Goal: Information Seeking & Learning: Learn about a topic

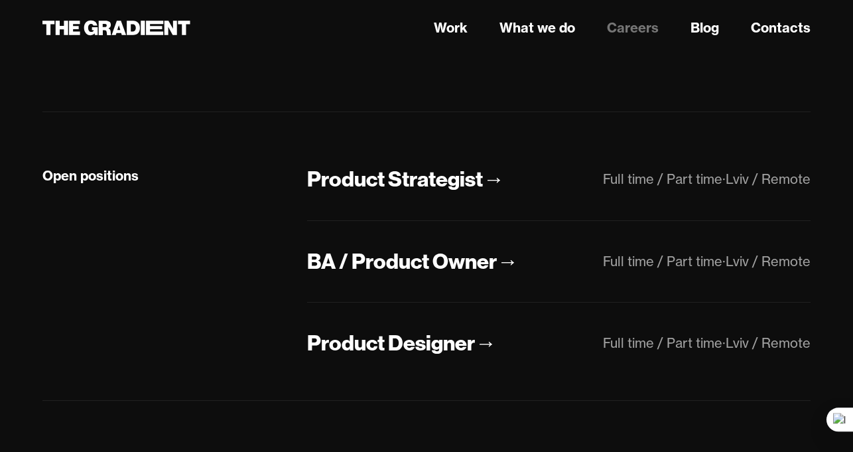
scroll to position [332, 0]
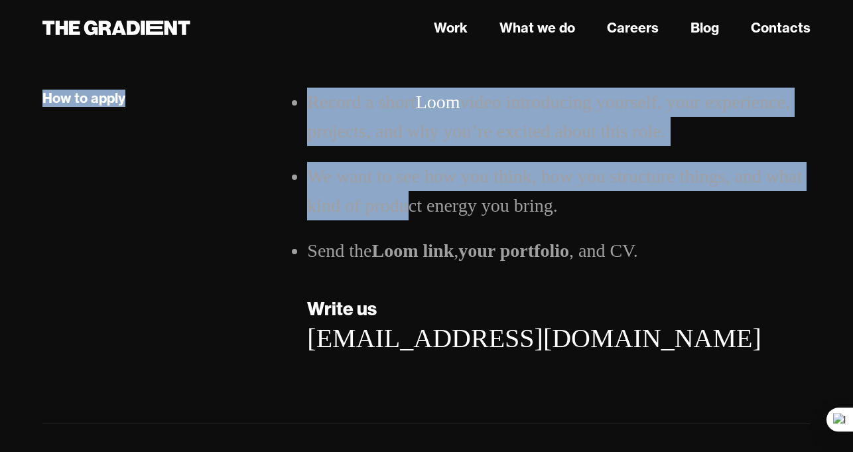
scroll to position [2321, 0]
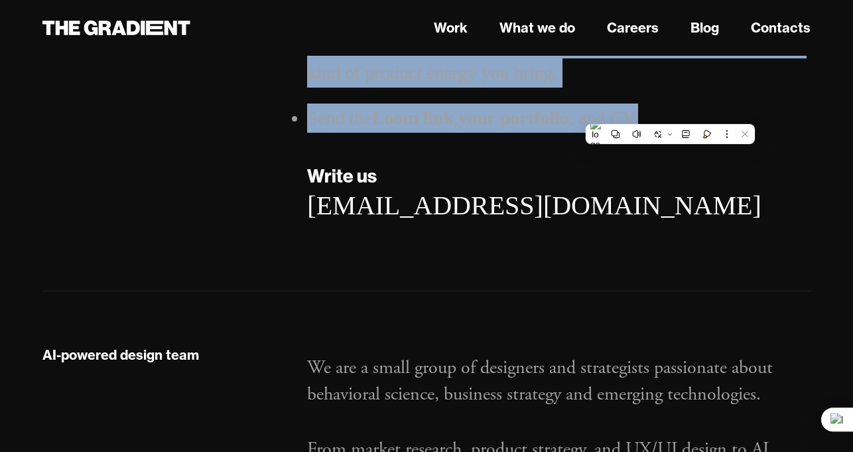
click at [669, 114] on li "Send the Loom link , your portfolio , and CV." at bounding box center [558, 117] width 503 height 29
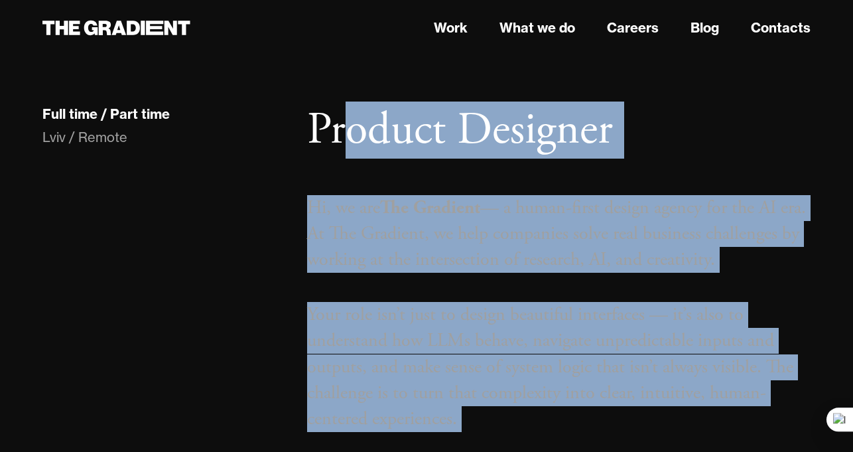
scroll to position [0, 0]
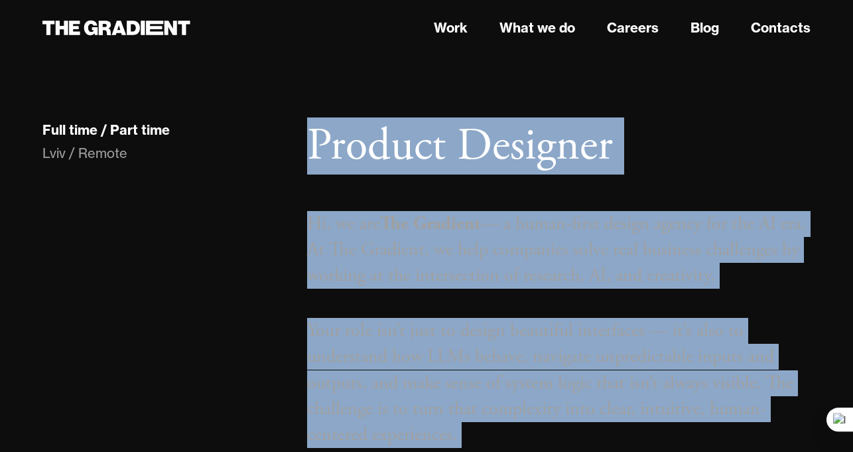
drag, startPoint x: 658, startPoint y: 119, endPoint x: 316, endPoint y: 155, distance: 344.1
copy main "Product Designer Hi, we are The Gradient — a human-first design agency for the …"
